Goal: Find specific page/section: Find specific page/section

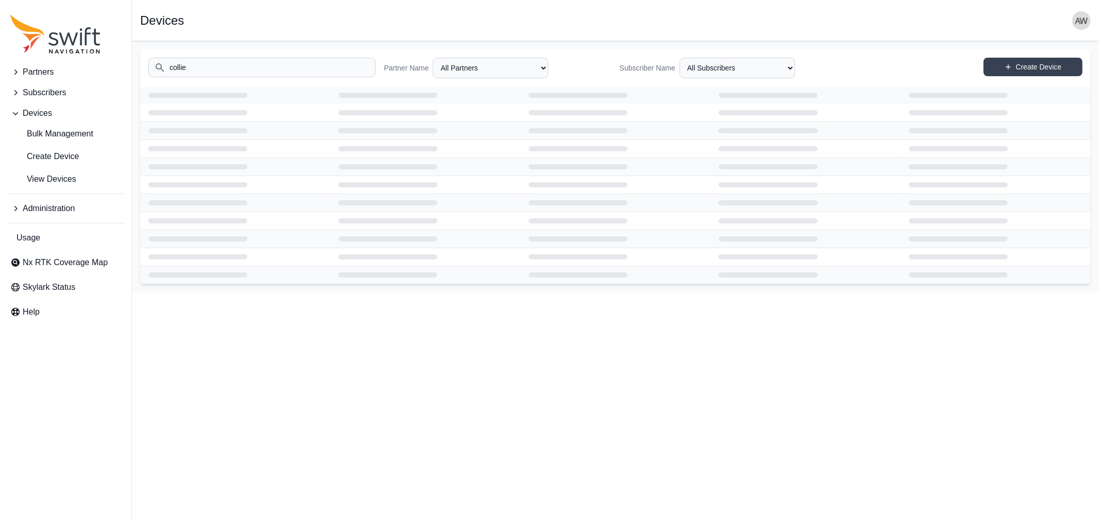
click at [235, 67] on input "collie" at bounding box center [261, 68] width 227 height 20
type input "c"
type input "nexxiot"
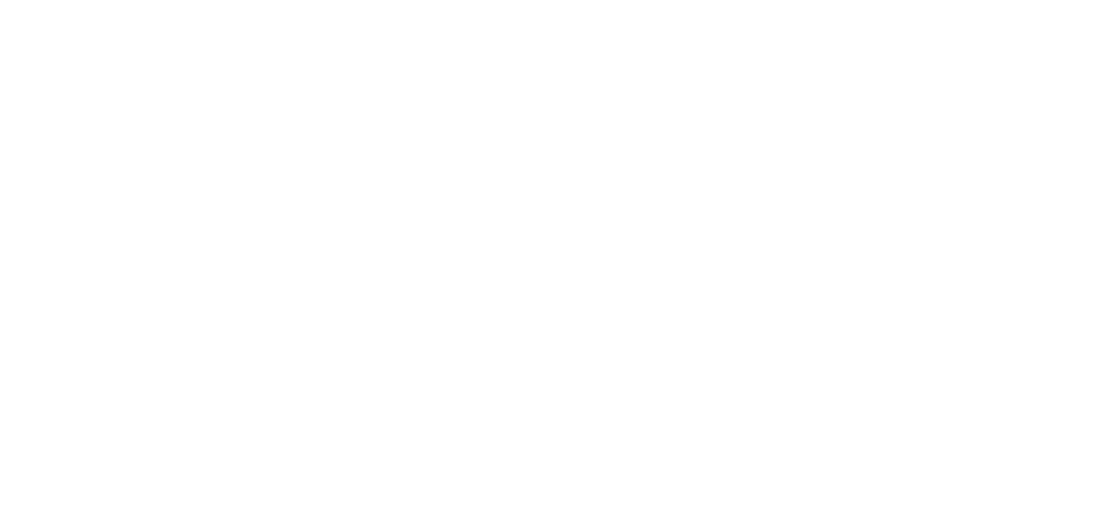
select select
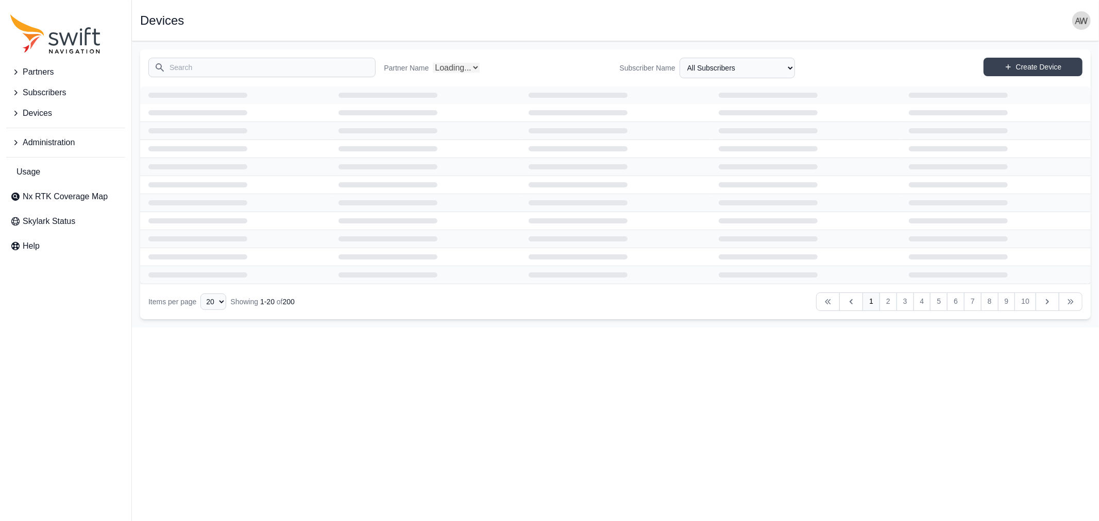
click at [33, 112] on span "Devices" at bounding box center [37, 113] width 29 height 12
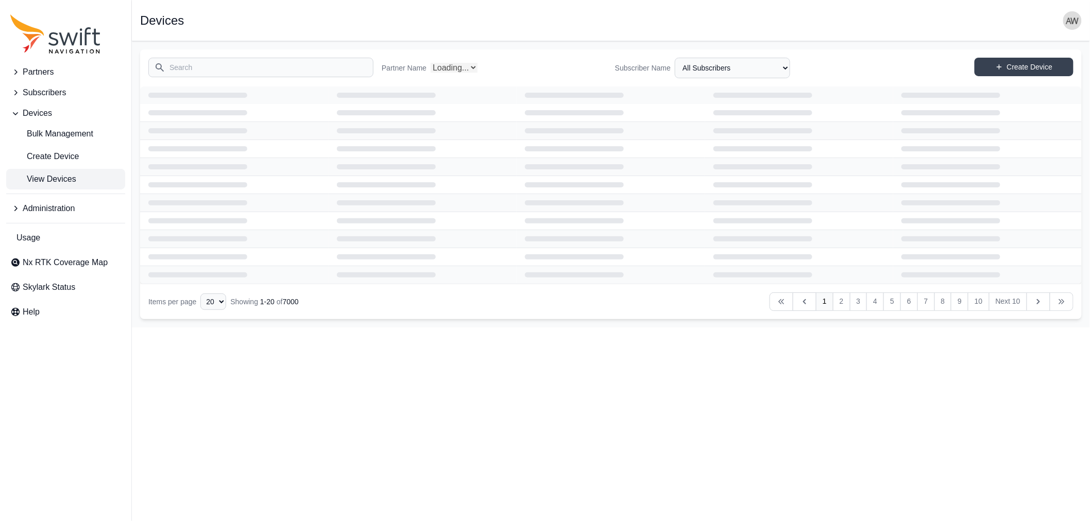
select select "Partner Name"
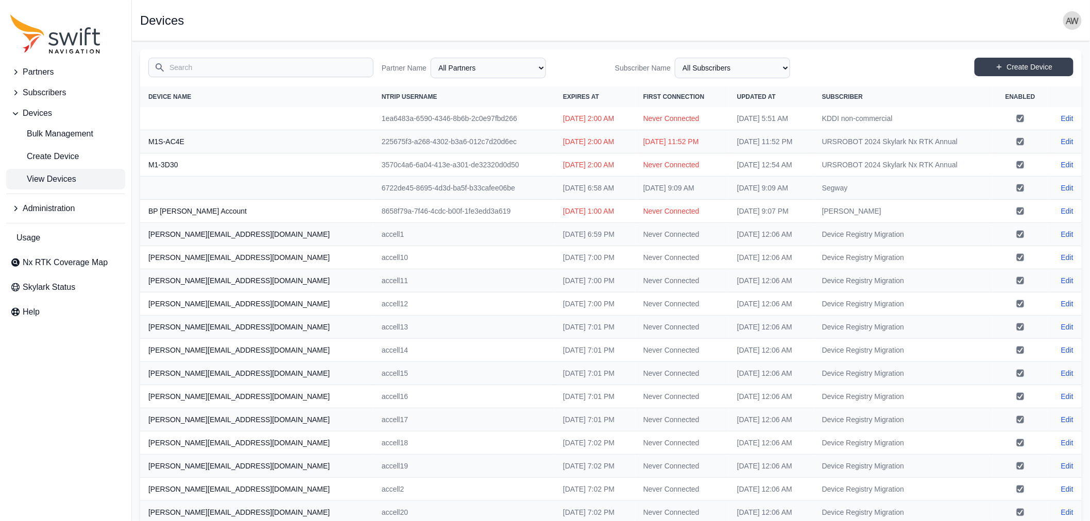
click at [39, 177] on span "View Devices" at bounding box center [43, 179] width 66 height 12
click at [248, 67] on input "Search" at bounding box center [260, 68] width 225 height 20
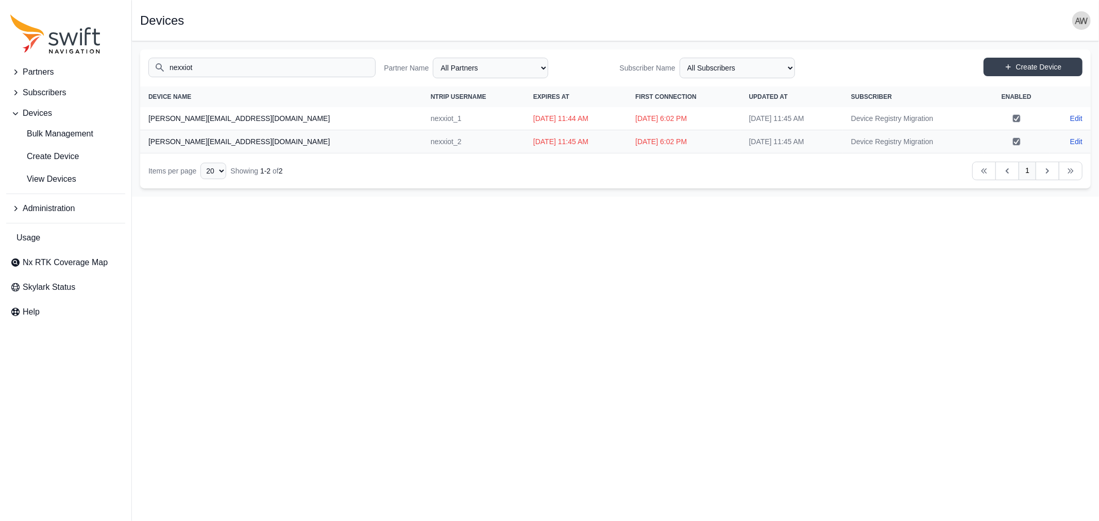
type input "nexxiot"
